Goal: Information Seeking & Learning: Check status

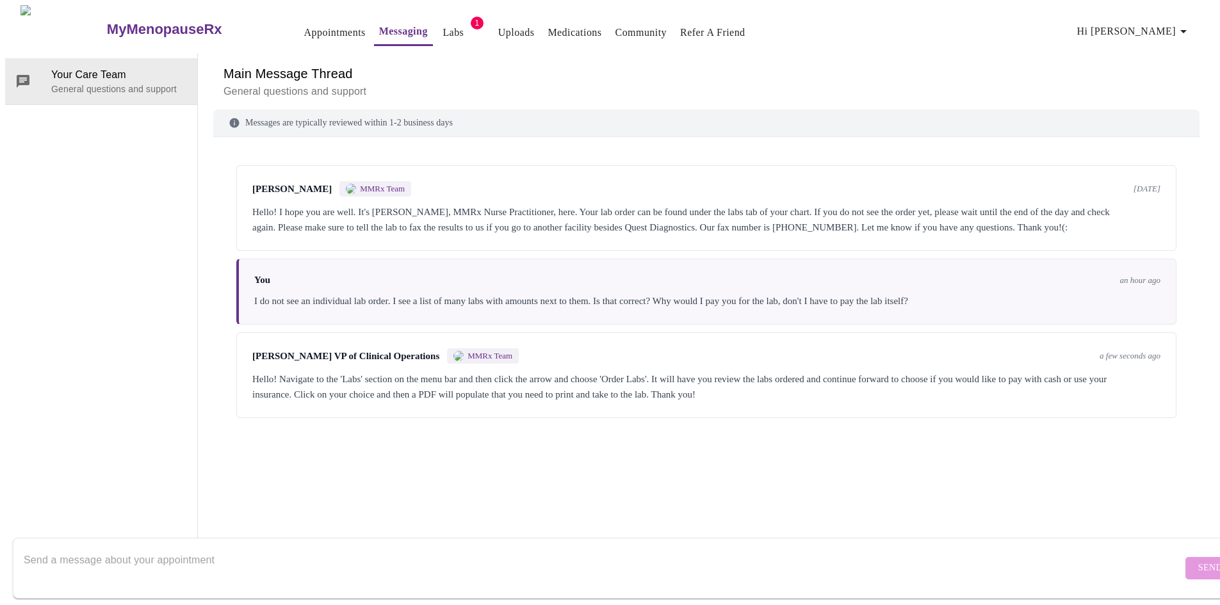
scroll to position [48, 0]
